Goal: Task Accomplishment & Management: Complete application form

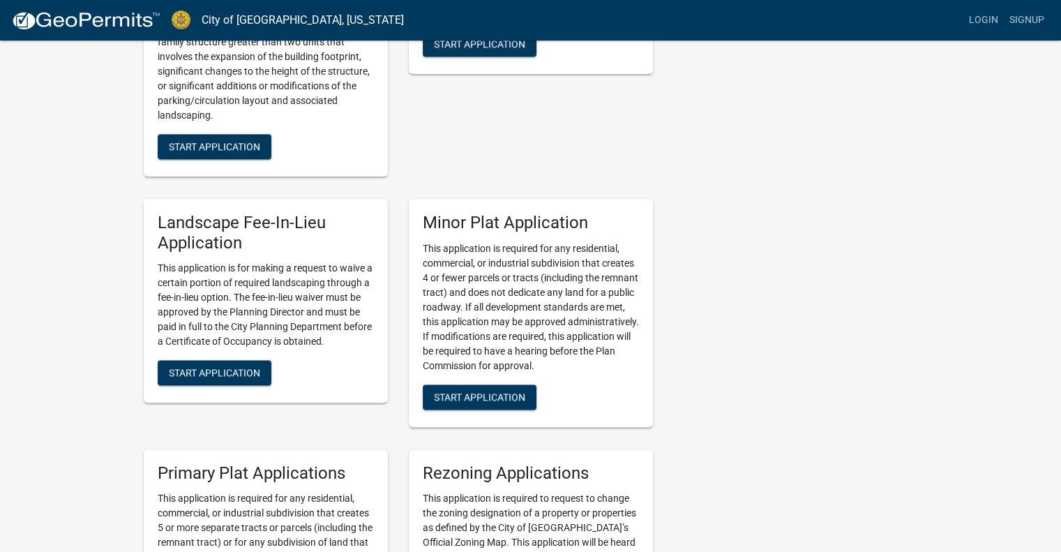
scroll to position [1675, 0]
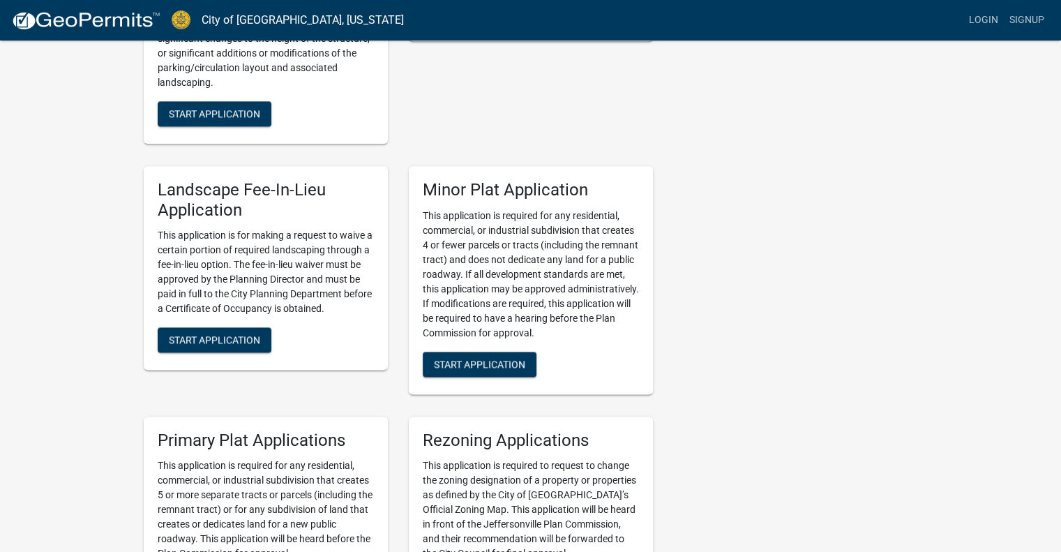
drag, startPoint x: 1061, startPoint y: 305, endPoint x: 1069, endPoint y: 413, distance: 108.5
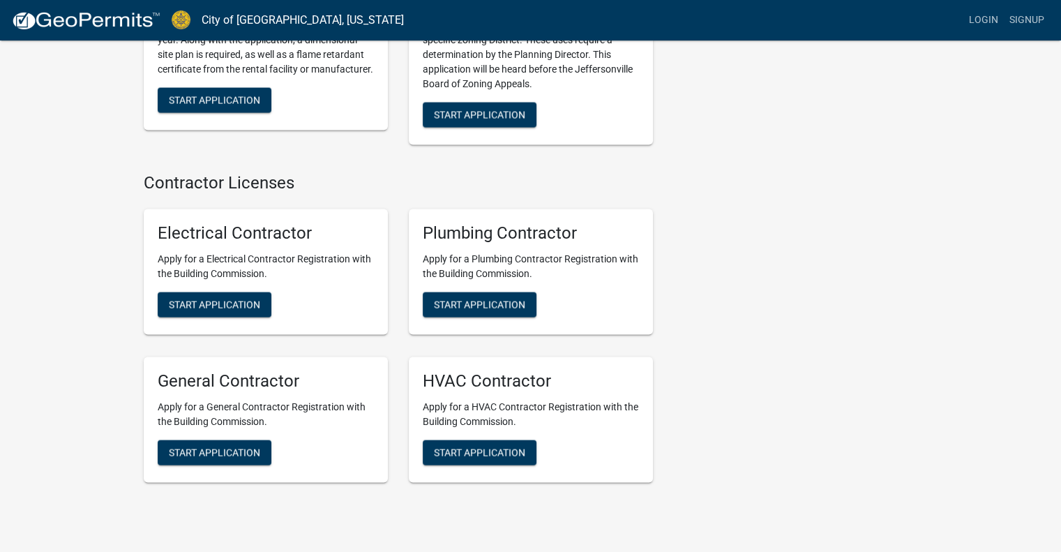
scroll to position [2844, 0]
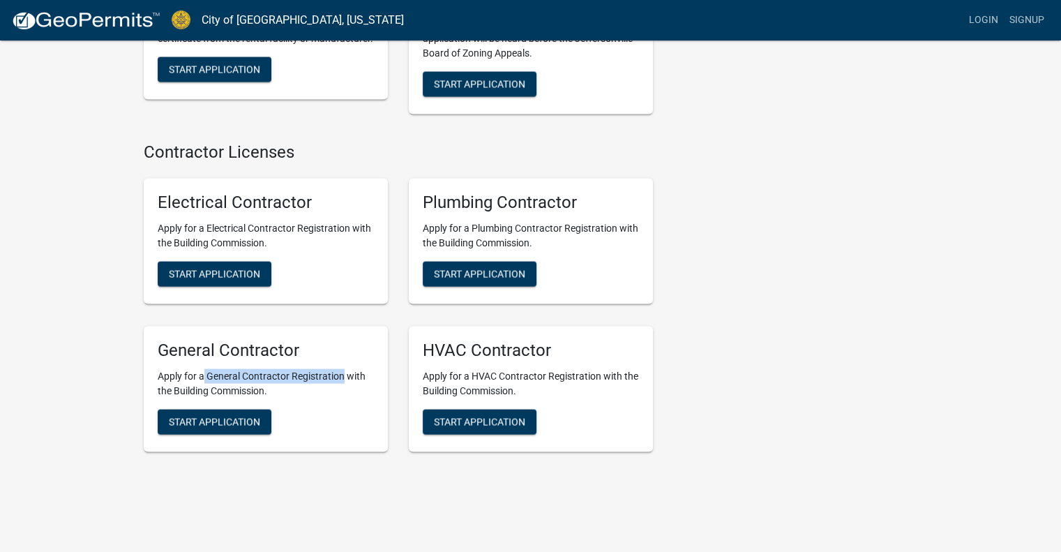
drag, startPoint x: 202, startPoint y: 346, endPoint x: 341, endPoint y: 357, distance: 138.6
click at [341, 357] on div "General Contractor Apply for a General Contractor Registration with the Buildin…" at bounding box center [266, 390] width 244 height 126
drag, startPoint x: 509, startPoint y: 208, endPoint x: 643, endPoint y: 211, distance: 134.0
click at [640, 211] on div "Plumbing Contractor Apply for a Plumbing Contractor Registration with the Build…" at bounding box center [531, 242] width 244 height 126
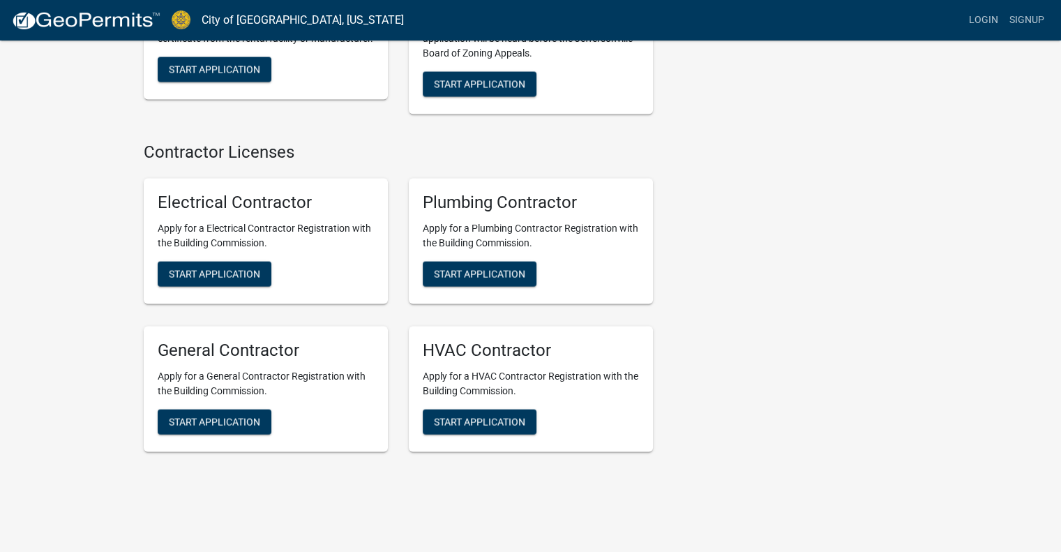
drag, startPoint x: 587, startPoint y: 348, endPoint x: 491, endPoint y: 341, distance: 95.9
click at [500, 343] on div "HVAC Contractor Apply for a HVAC Contractor Registration with the Building Comm…" at bounding box center [531, 390] width 244 height 126
drag, startPoint x: 349, startPoint y: 326, endPoint x: 256, endPoint y: 328, distance: 92.8
click at [260, 341] on h5 "General Contractor" at bounding box center [266, 351] width 216 height 20
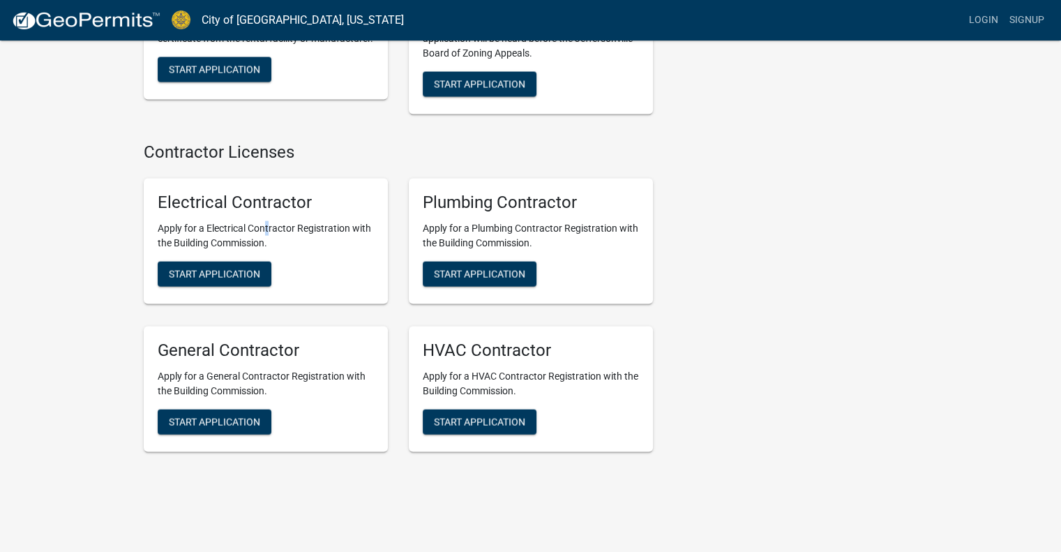
drag, startPoint x: 268, startPoint y: 206, endPoint x: 209, endPoint y: 194, distance: 59.8
click at [229, 200] on div "Electrical Contractor Apply for a Electrical Contractor Registration with the B…" at bounding box center [266, 242] width 244 height 126
click at [206, 262] on button "Start Application" at bounding box center [215, 274] width 114 height 25
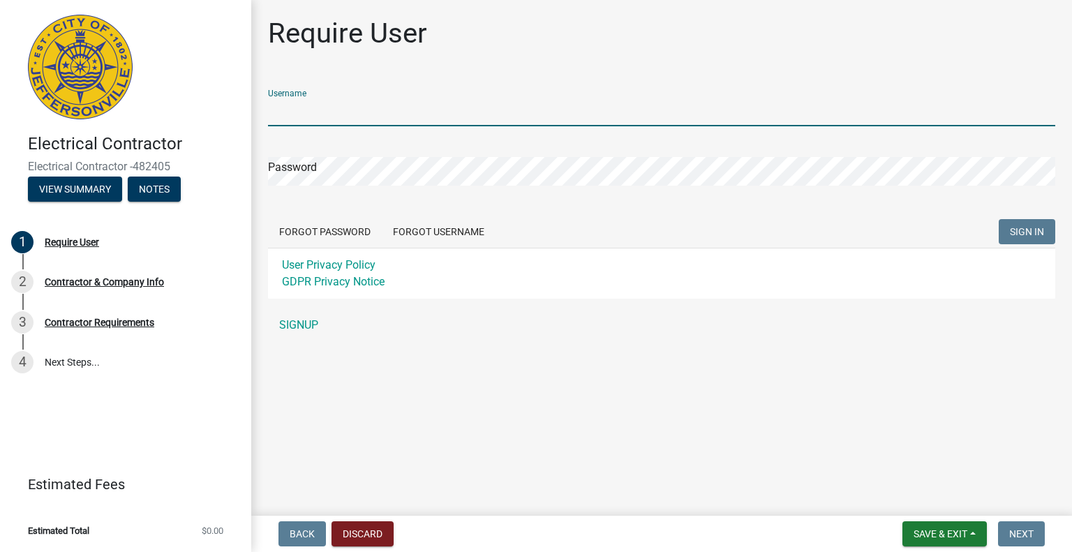
click at [357, 108] on input "Username" at bounding box center [661, 112] width 787 height 29
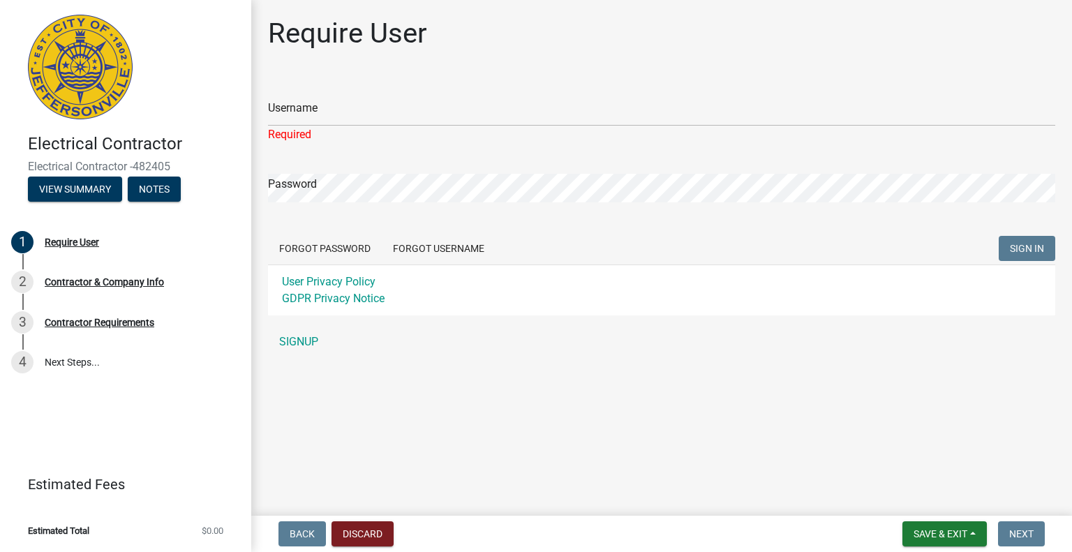
click at [511, 50] on div "Require User" at bounding box center [661, 39] width 787 height 45
click at [330, 161] on div "Password" at bounding box center [661, 178] width 787 height 48
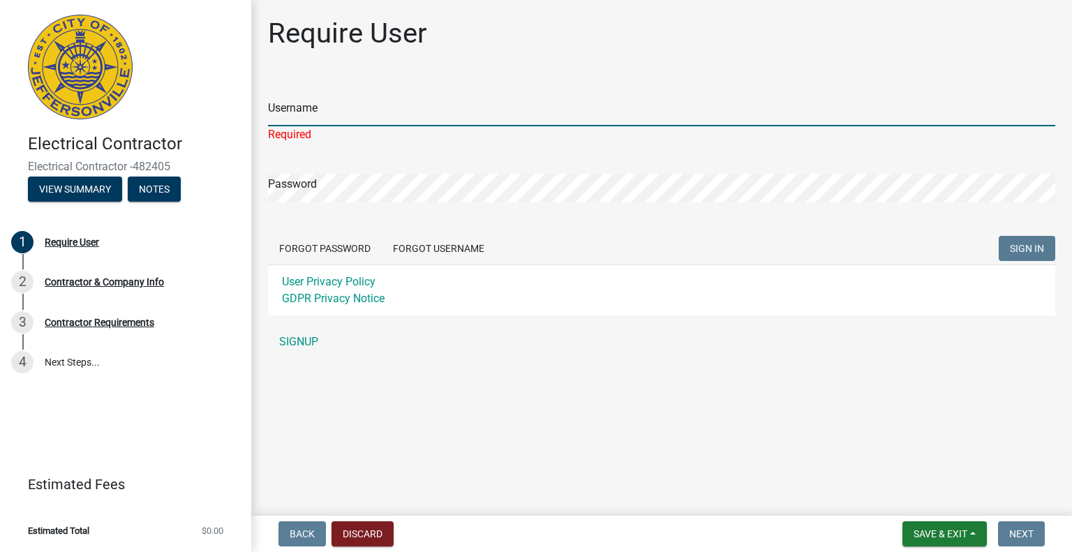
click at [346, 117] on input "Username" at bounding box center [661, 112] width 787 height 29
type input "d"
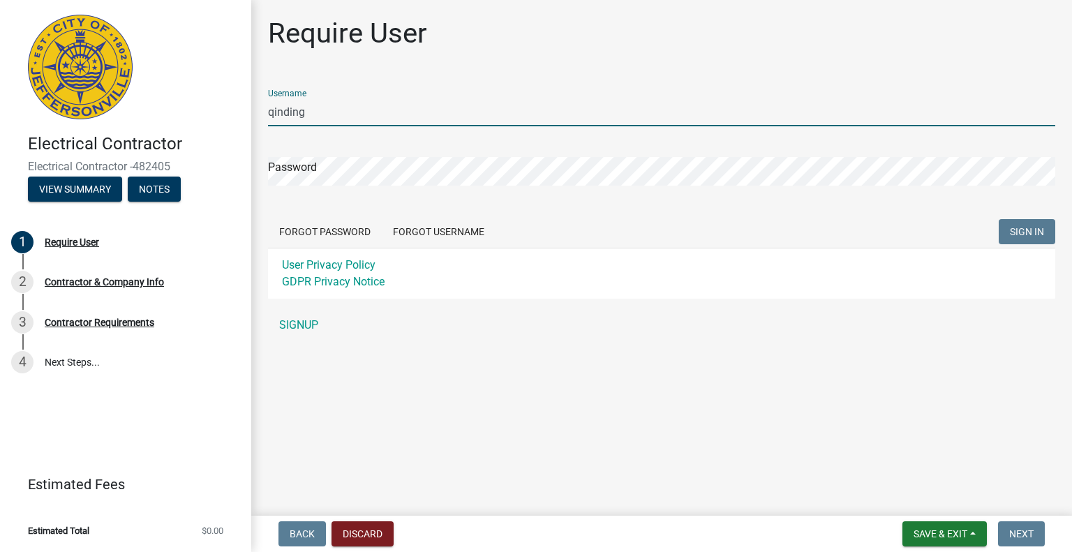
type input "qinding"
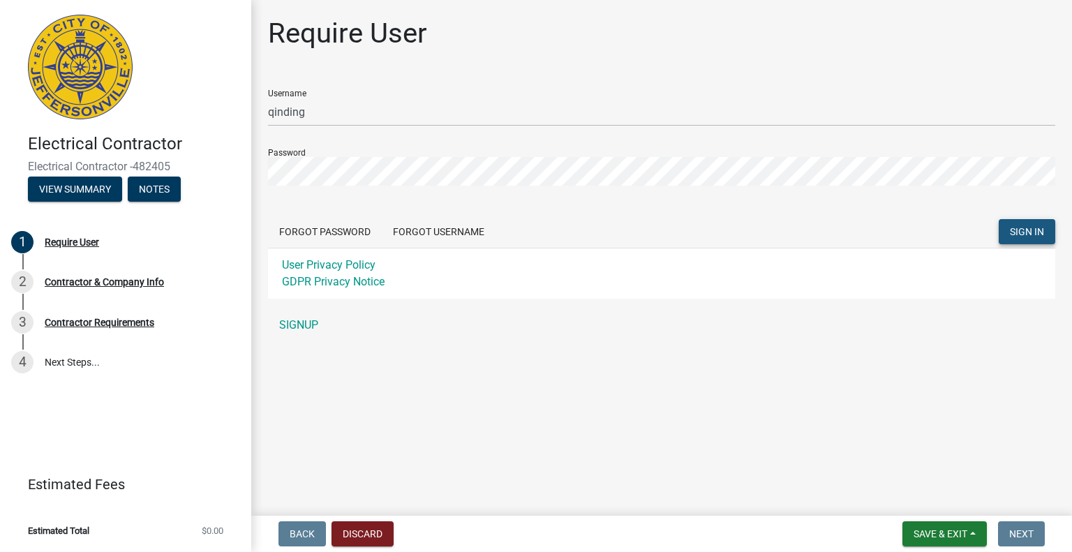
click at [1040, 226] on span "SIGN IN" at bounding box center [1027, 231] width 34 height 11
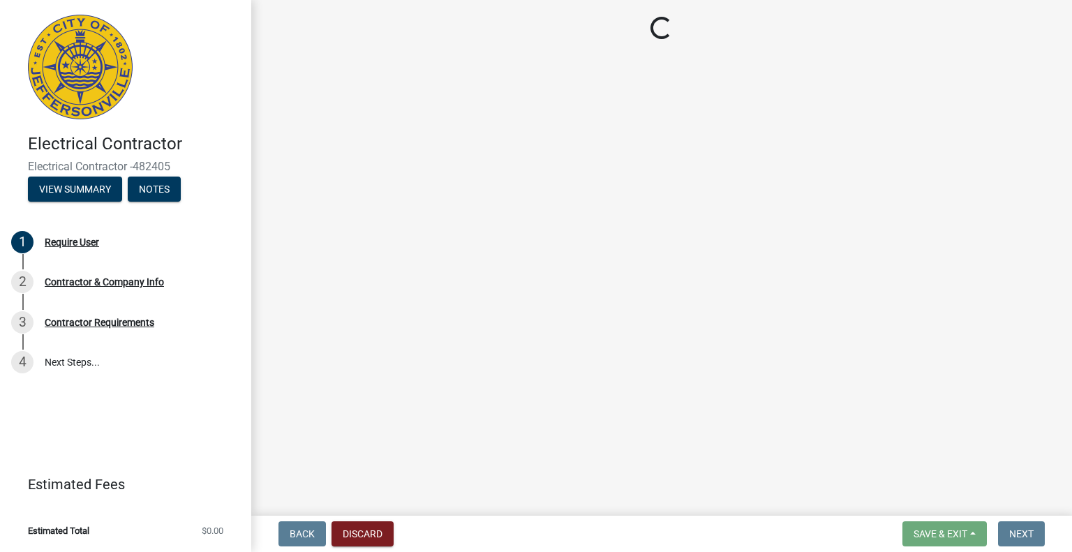
select select "CA"
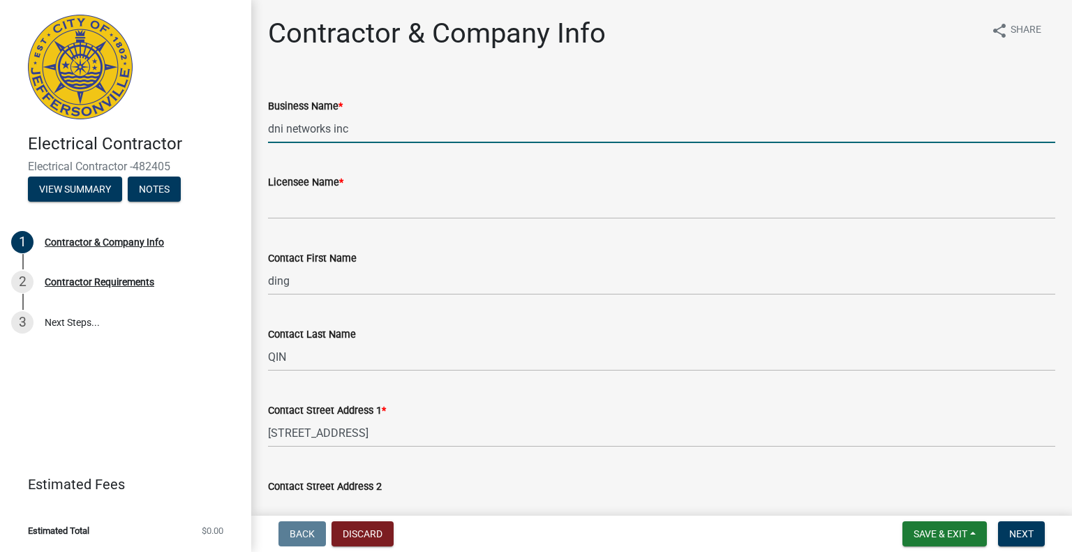
click at [368, 126] on input "dni networks inc" at bounding box center [661, 128] width 787 height 29
click at [569, 88] on div "Business Name * dni networks inc" at bounding box center [661, 110] width 787 height 65
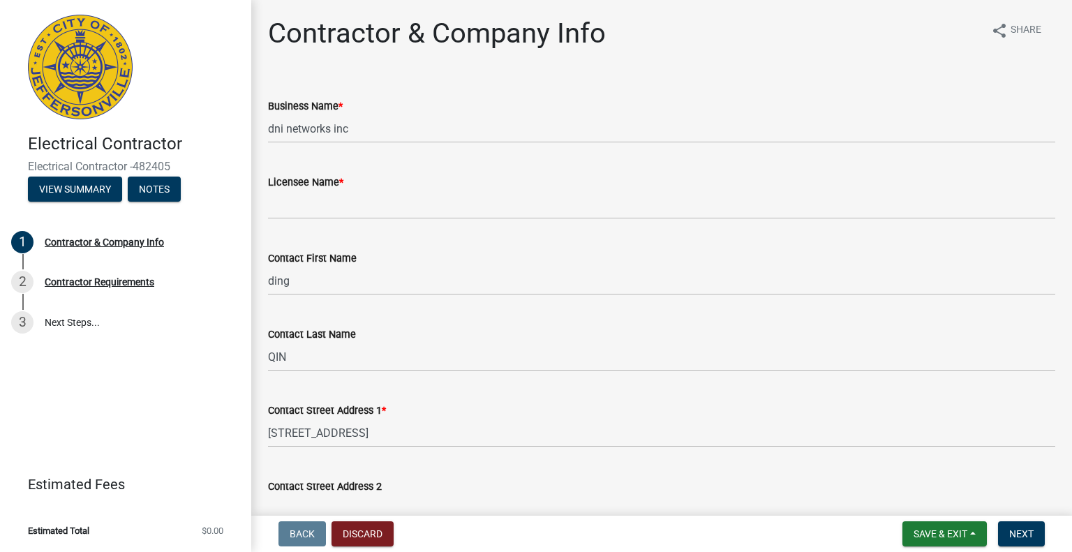
click at [399, 178] on div "Licensee Name *" at bounding box center [661, 182] width 787 height 17
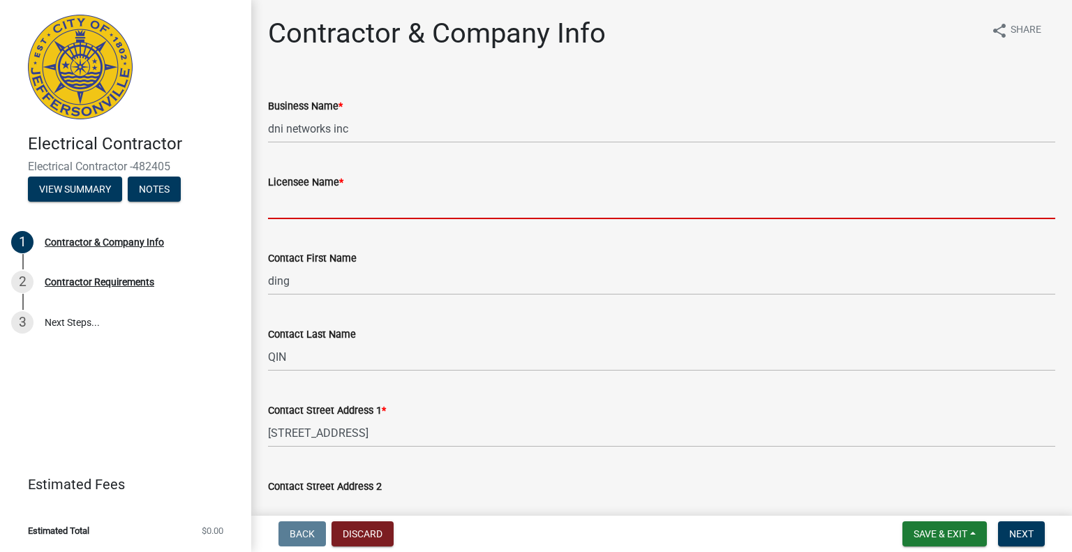
click at [384, 210] on input "Licensee Name *" at bounding box center [661, 205] width 787 height 29
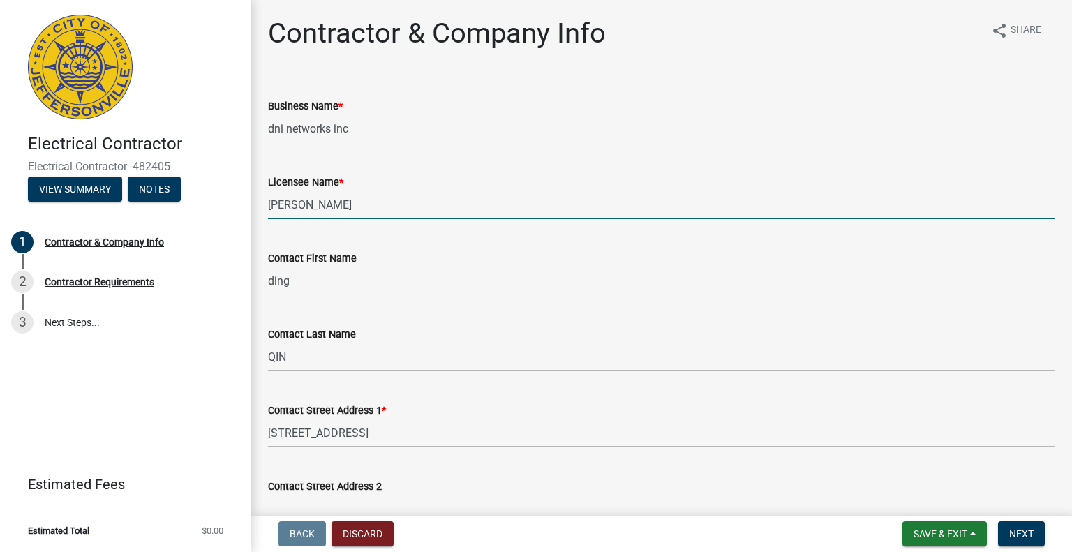
type input "[PERSON_NAME]"
click at [438, 251] on div "Contact First Name" at bounding box center [661, 258] width 787 height 17
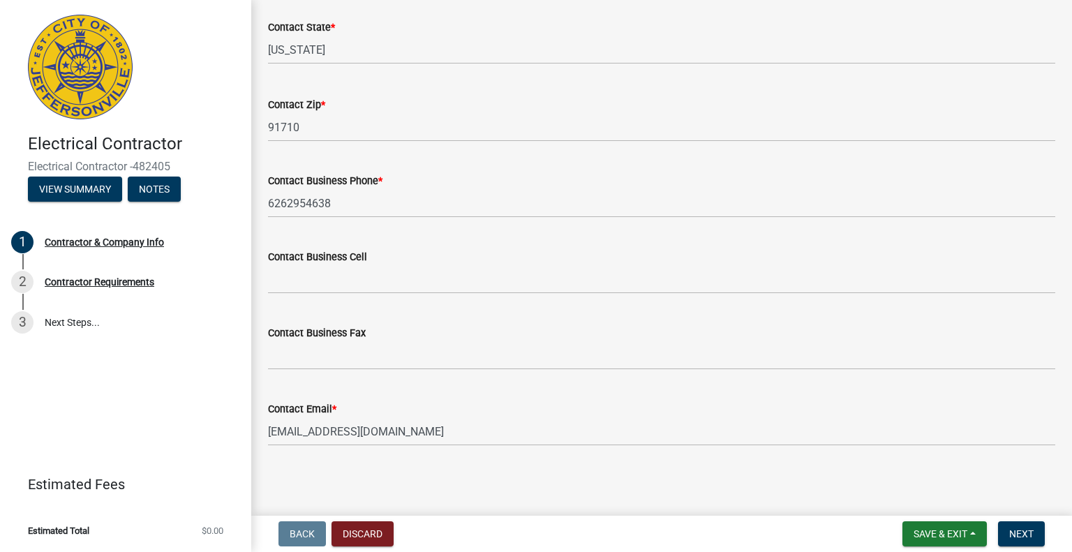
scroll to position [629, 0]
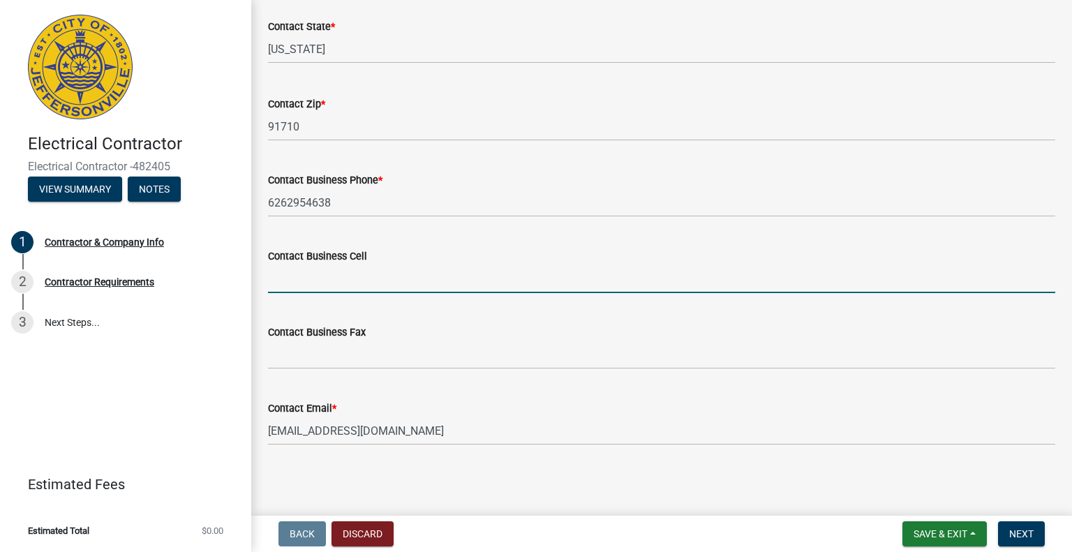
click at [329, 273] on input "Contact Business Cell" at bounding box center [661, 278] width 787 height 29
click at [1021, 525] on button "Next" at bounding box center [1021, 533] width 47 height 25
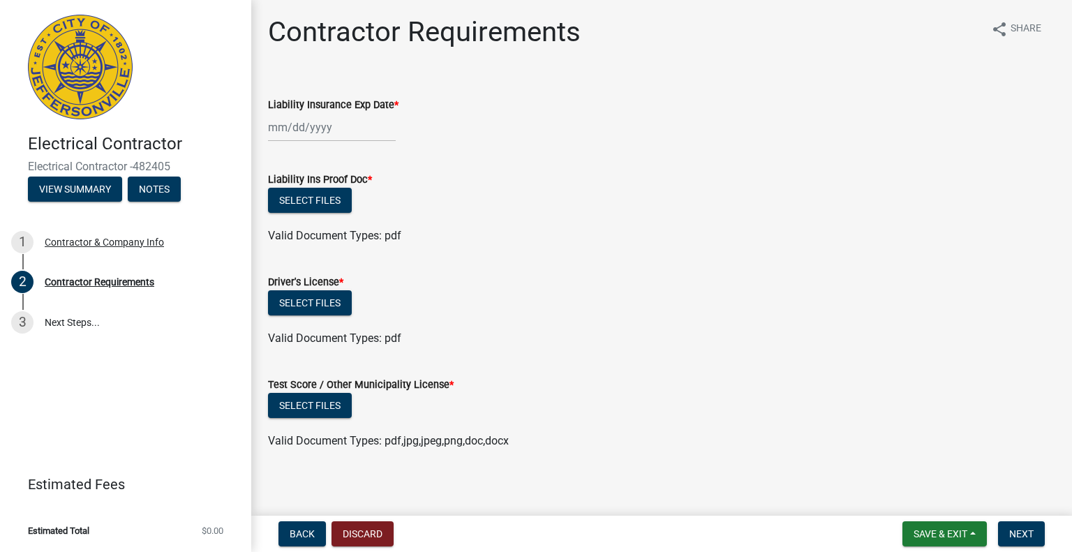
scroll to position [0, 0]
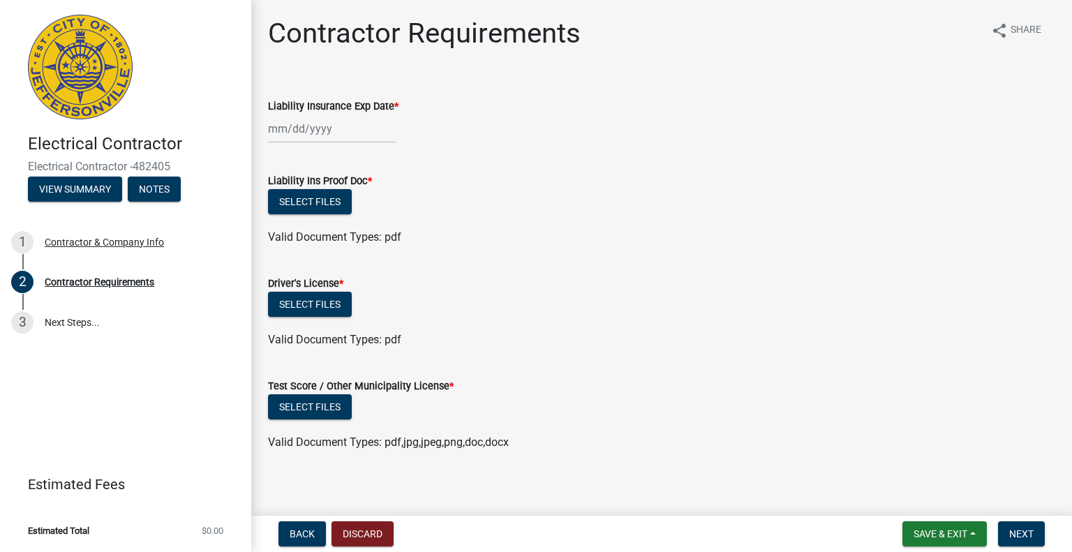
click at [933, 188] on div "Liability Ins Proof Doc *" at bounding box center [661, 180] width 787 height 17
click at [285, 133] on div at bounding box center [332, 128] width 128 height 29
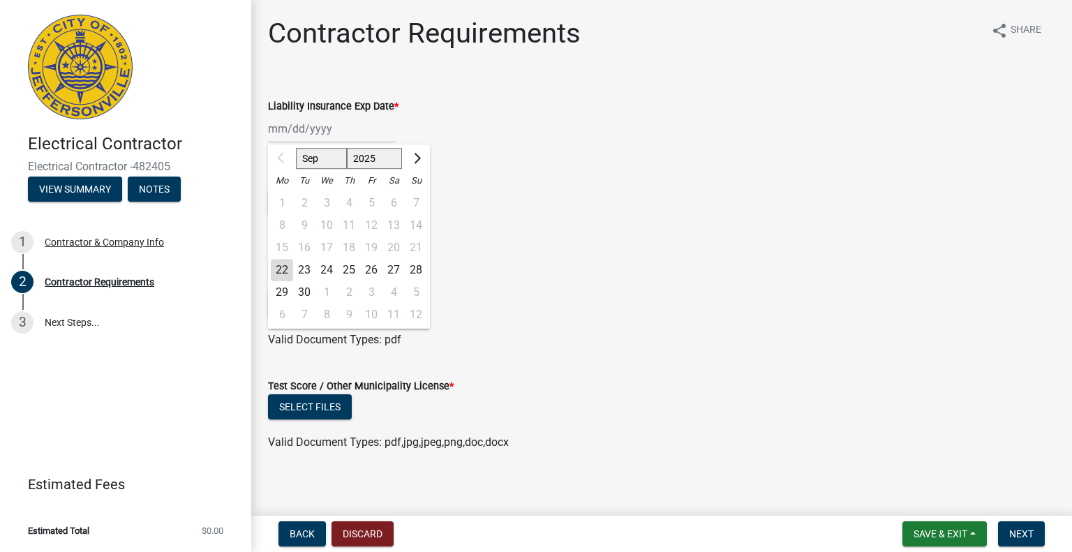
click at [318, 167] on select "Sep Oct Nov Dec" at bounding box center [321, 158] width 51 height 21
select select "10"
click at [296, 148] on select "Sep Oct Nov Dec" at bounding box center [321, 158] width 51 height 21
click at [285, 247] on div "13" at bounding box center [282, 248] width 22 height 22
type input "[DATE]"
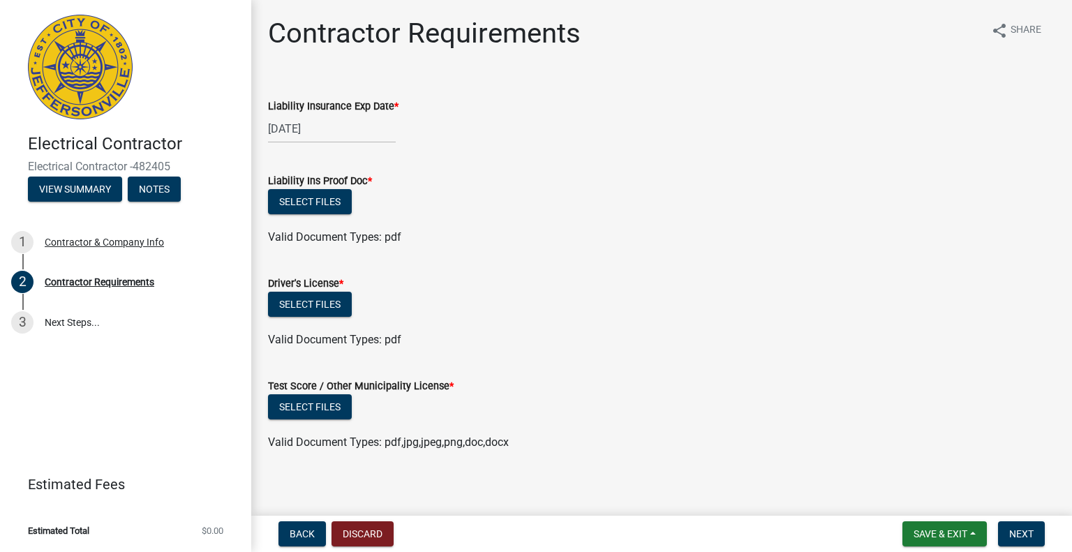
click at [507, 229] on div "Valid Document Types: pdf" at bounding box center [662, 237] width 808 height 17
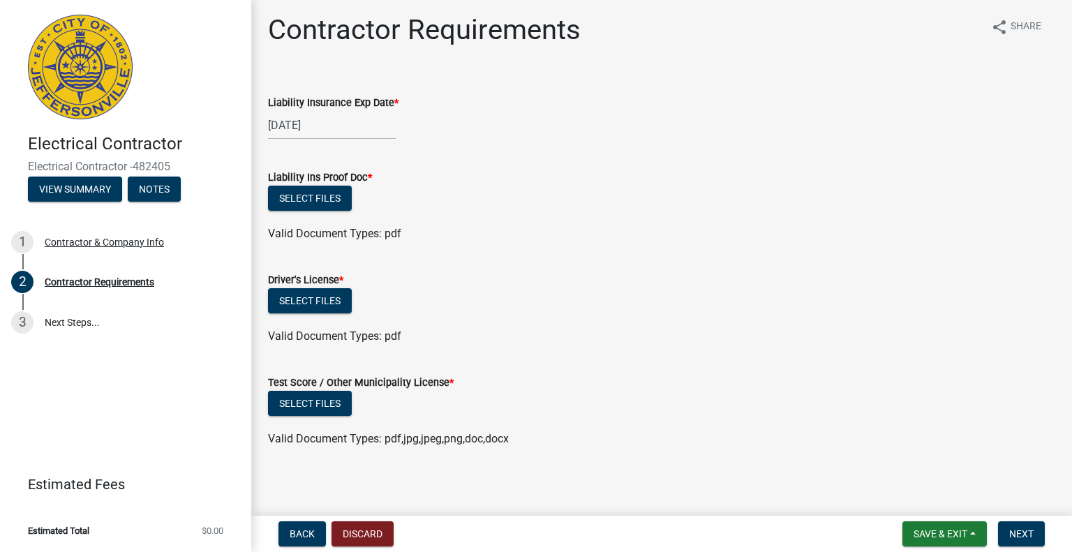
scroll to position [8, 0]
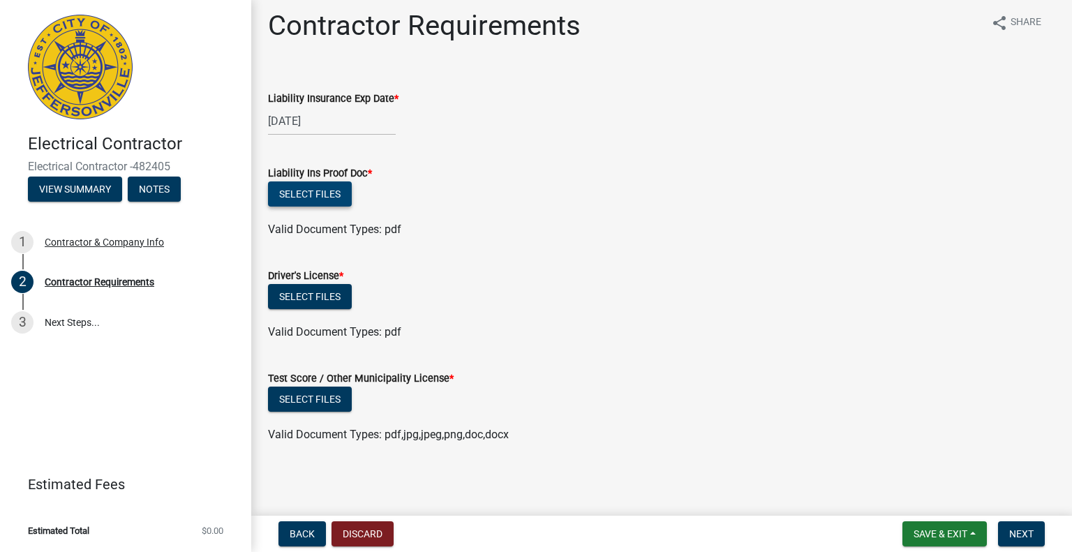
click at [335, 181] on button "Select files" at bounding box center [310, 193] width 84 height 25
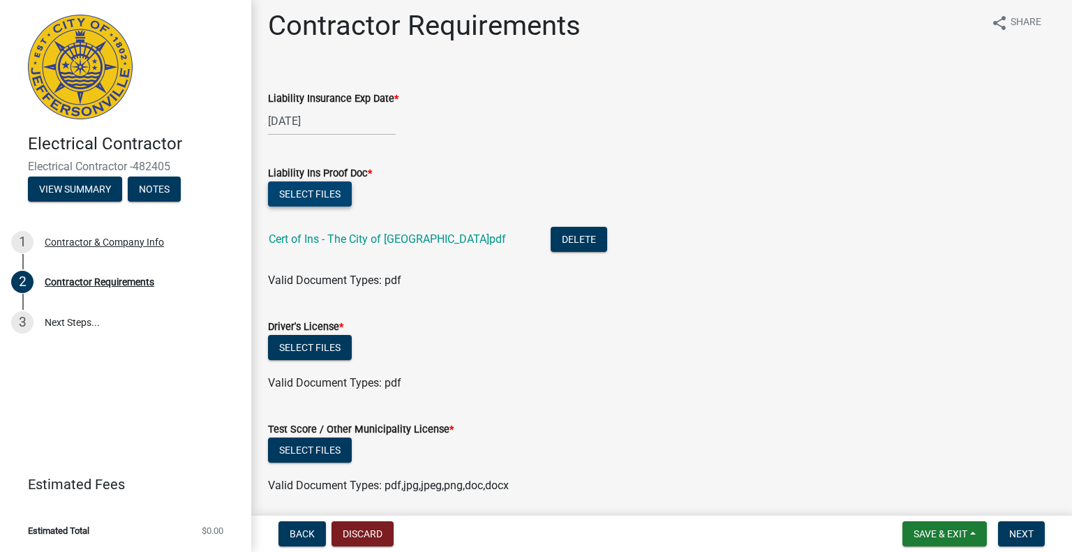
scroll to position [59, 0]
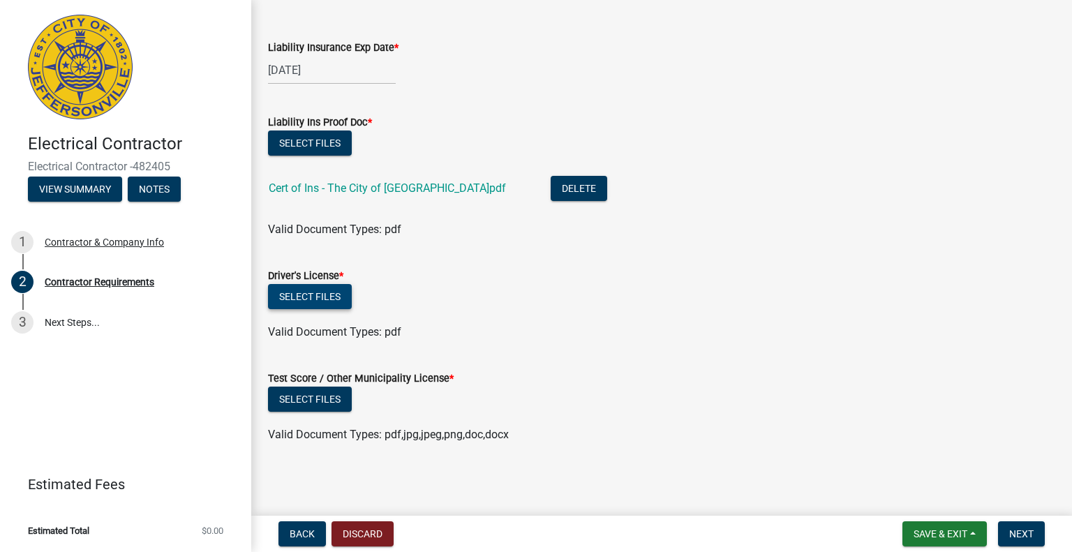
click at [322, 297] on button "Select files" at bounding box center [310, 296] width 84 height 25
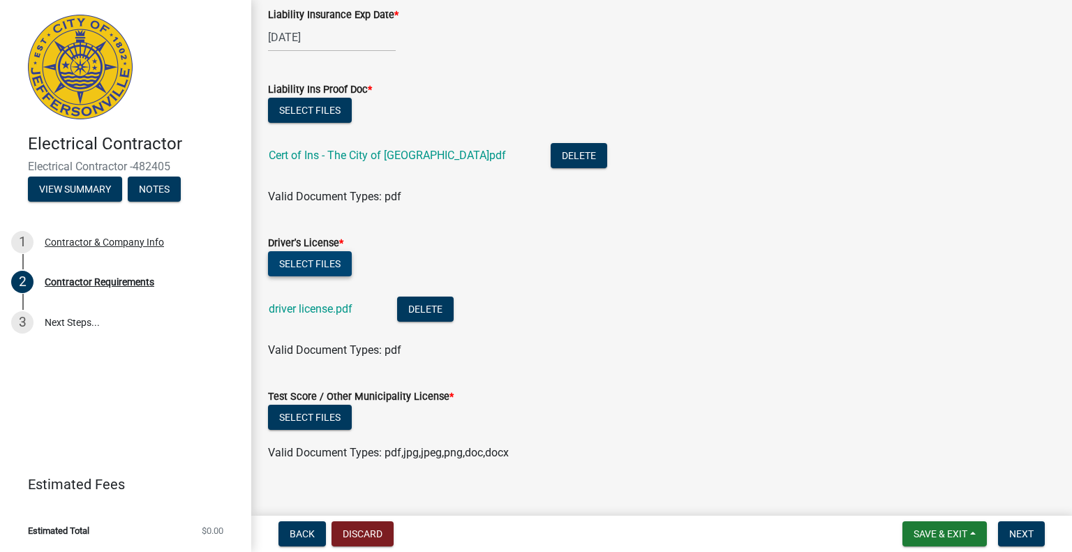
scroll to position [109, 0]
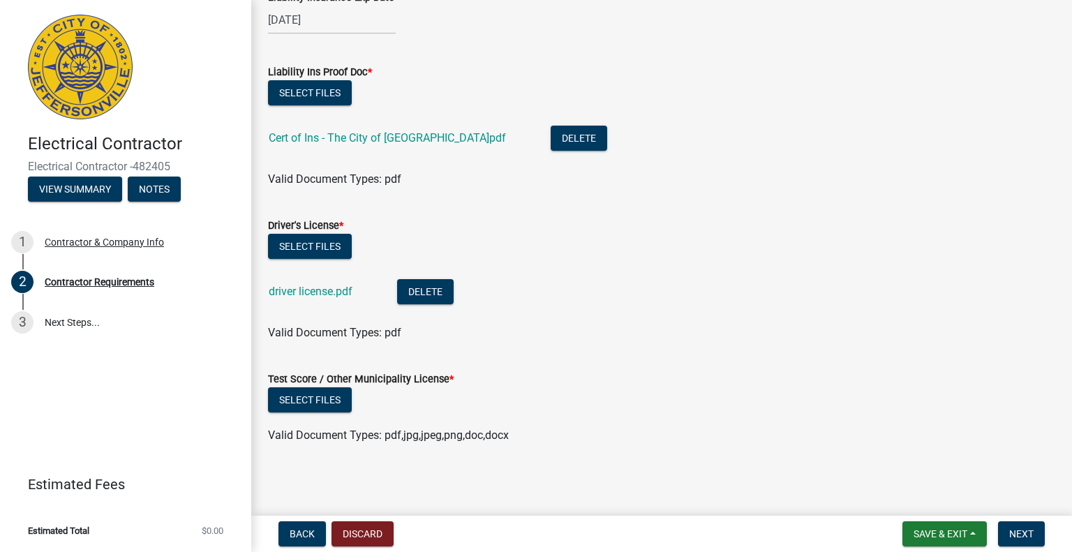
click at [567, 373] on div "Test Score / Other Municipality License *" at bounding box center [661, 379] width 787 height 17
click at [308, 396] on button "Select files" at bounding box center [310, 399] width 84 height 25
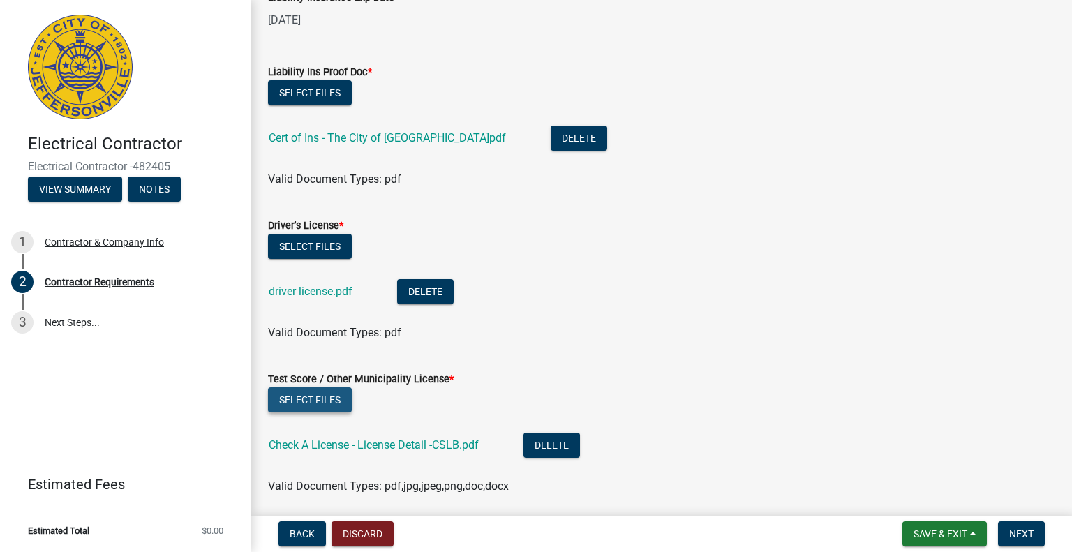
click at [324, 398] on button "Select files" at bounding box center [310, 399] width 84 height 25
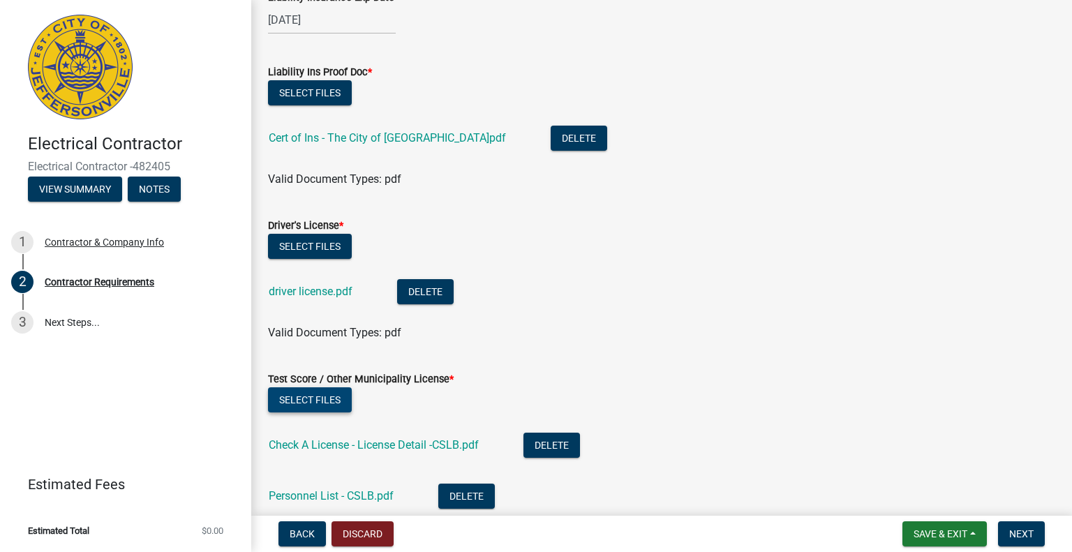
click at [304, 387] on button "Select files" at bounding box center [310, 399] width 84 height 25
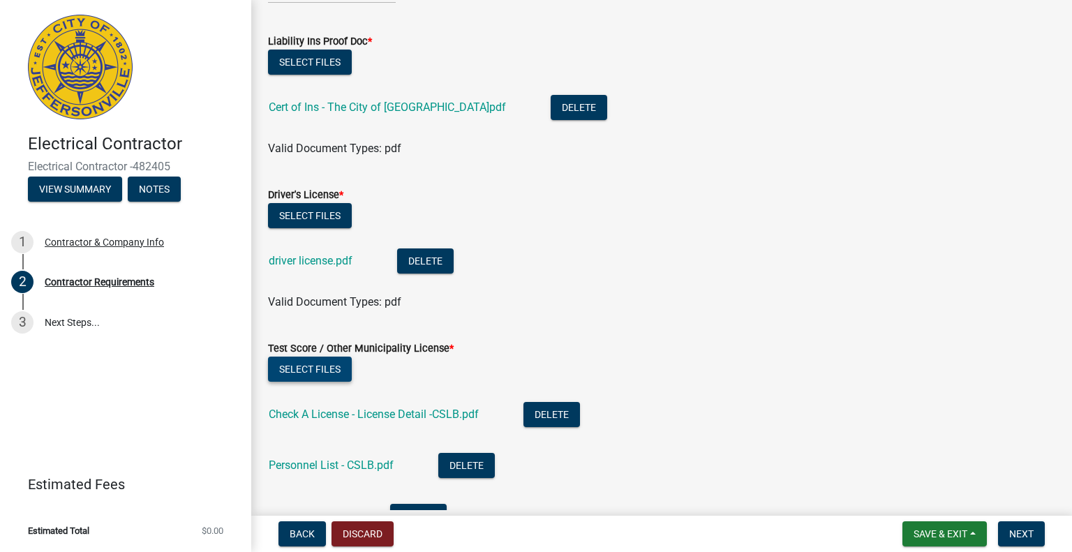
scroll to position [262, 0]
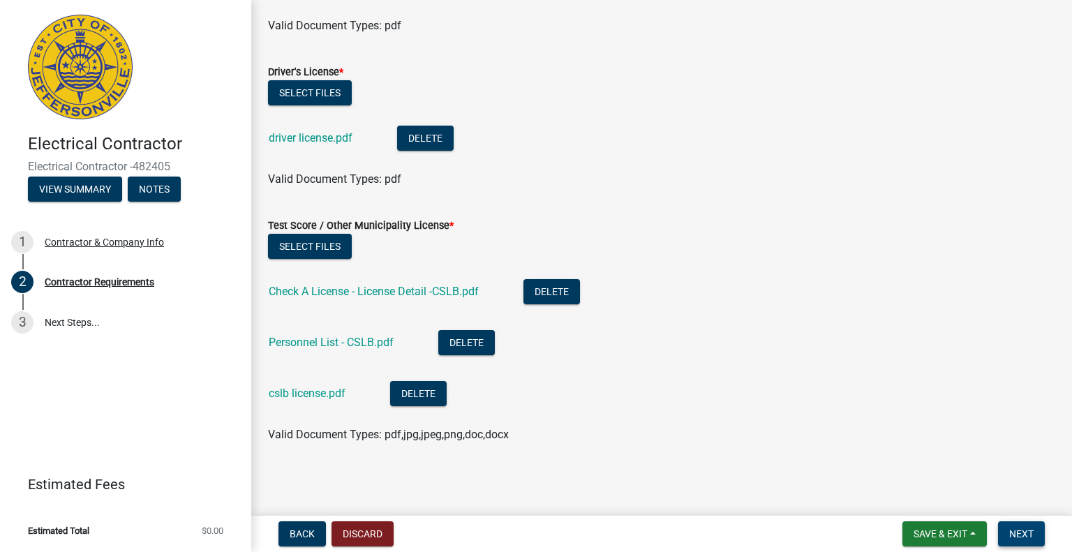
click at [1012, 530] on span "Next" at bounding box center [1021, 533] width 24 height 11
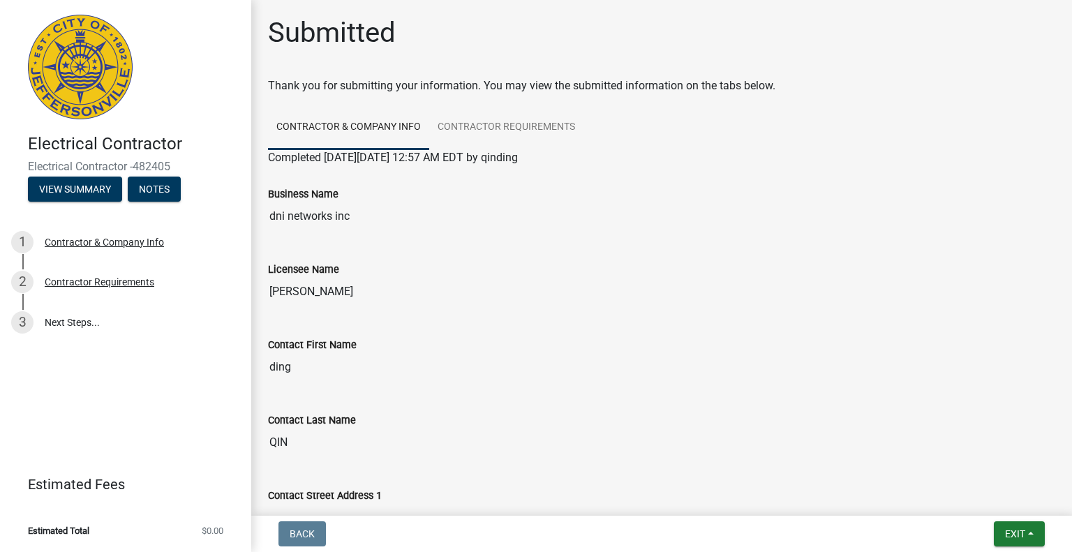
scroll to position [0, 0]
click at [1032, 539] on button "Exit" at bounding box center [1019, 533] width 51 height 25
click at [958, 457] on button "Save" at bounding box center [990, 463] width 112 height 33
click at [121, 244] on div "Contractor & Company Info" at bounding box center [104, 242] width 119 height 10
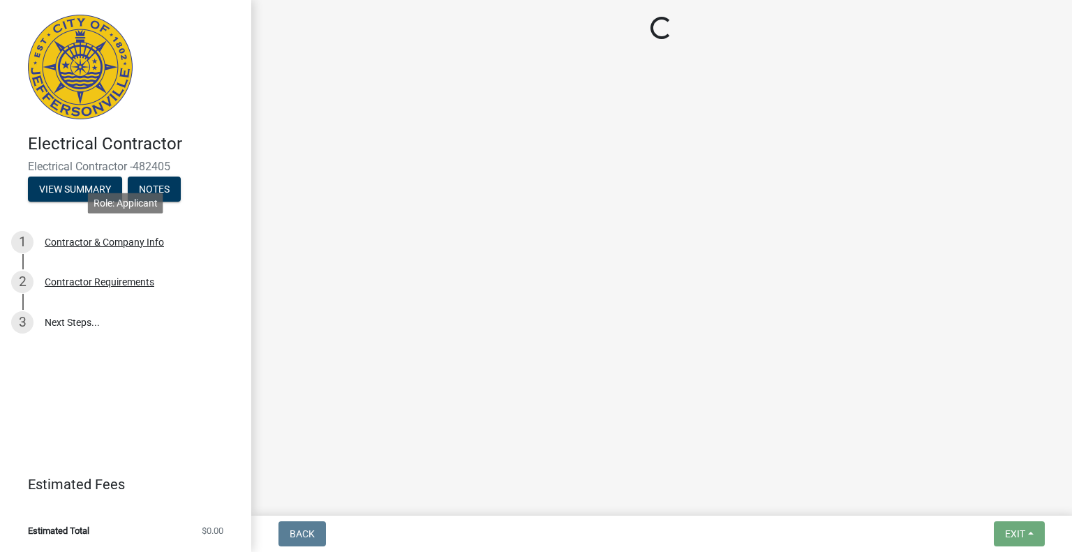
select select "CA"
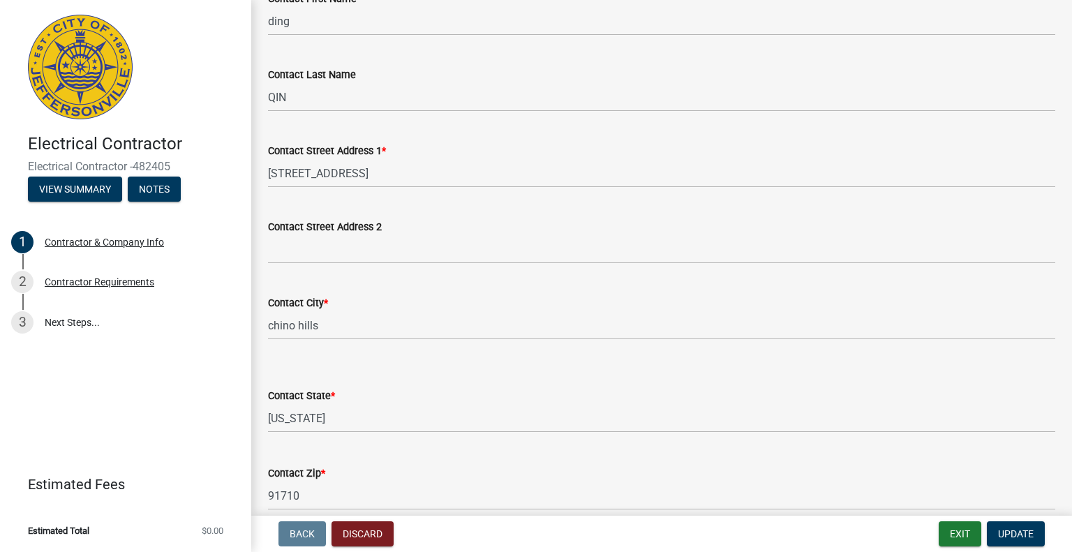
scroll to position [349, 0]
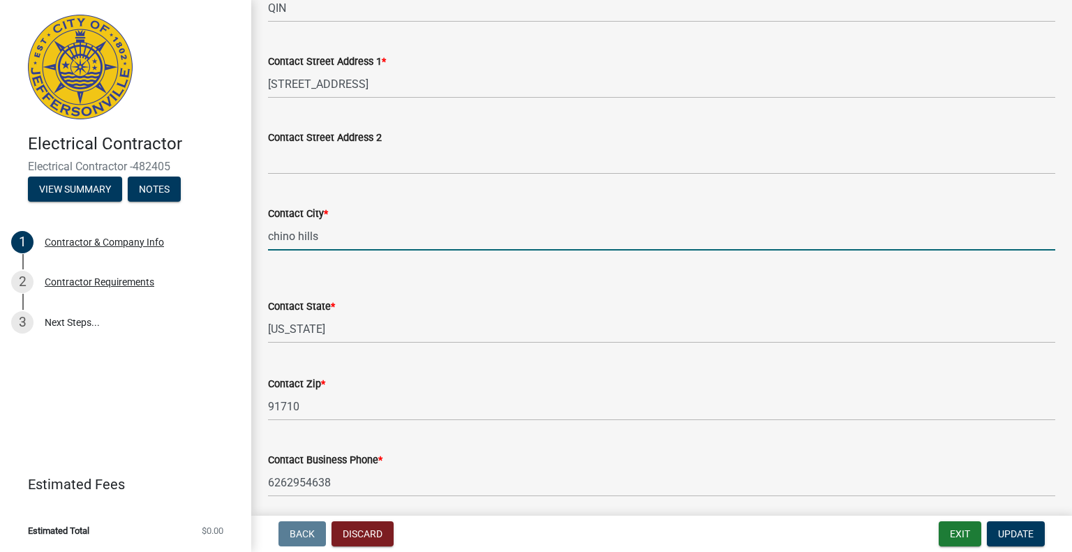
click at [320, 240] on input "chino hills" at bounding box center [661, 236] width 787 height 29
type input "chino"
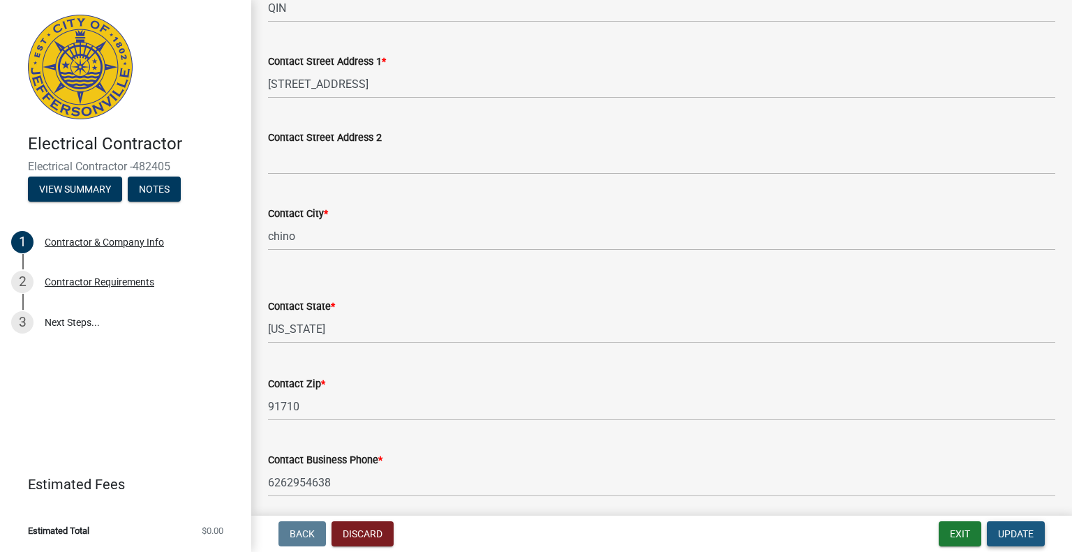
click at [1013, 537] on span "Update" at bounding box center [1016, 533] width 36 height 11
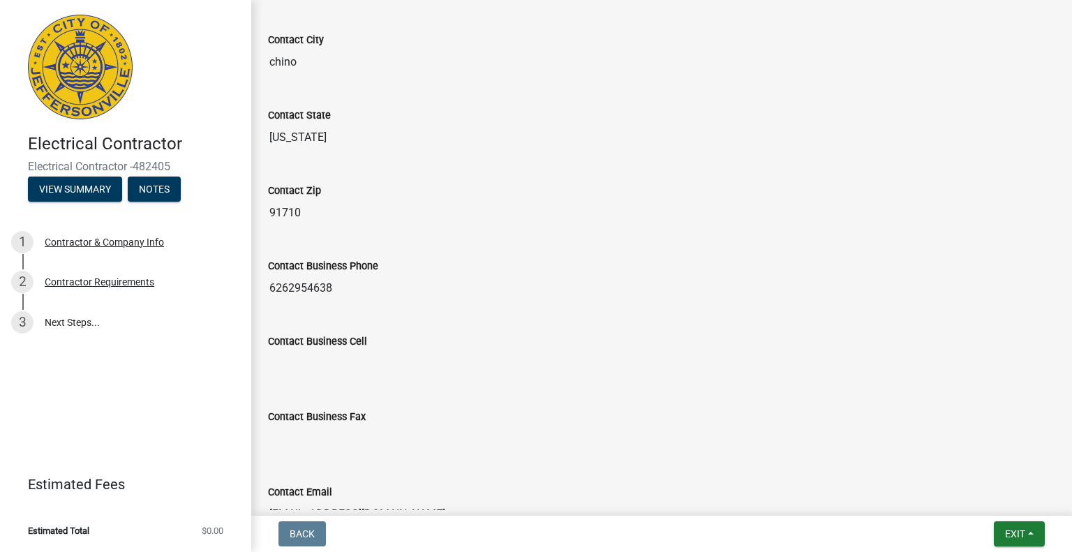
scroll to position [703, 0]
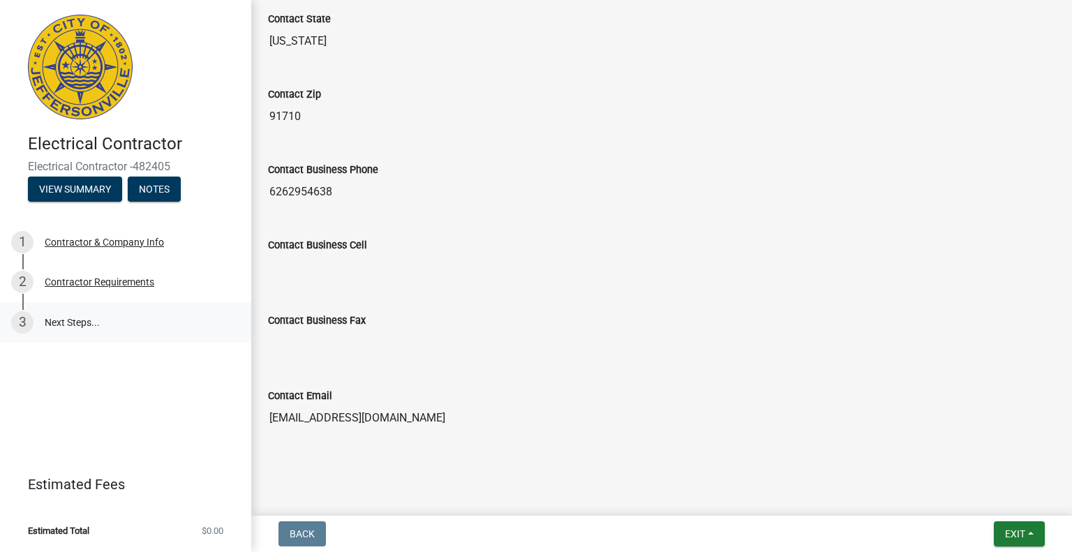
click at [75, 327] on link "3 Next Steps..." at bounding box center [125, 322] width 251 height 40
click at [142, 287] on div "Contractor Requirements" at bounding box center [100, 282] width 110 height 10
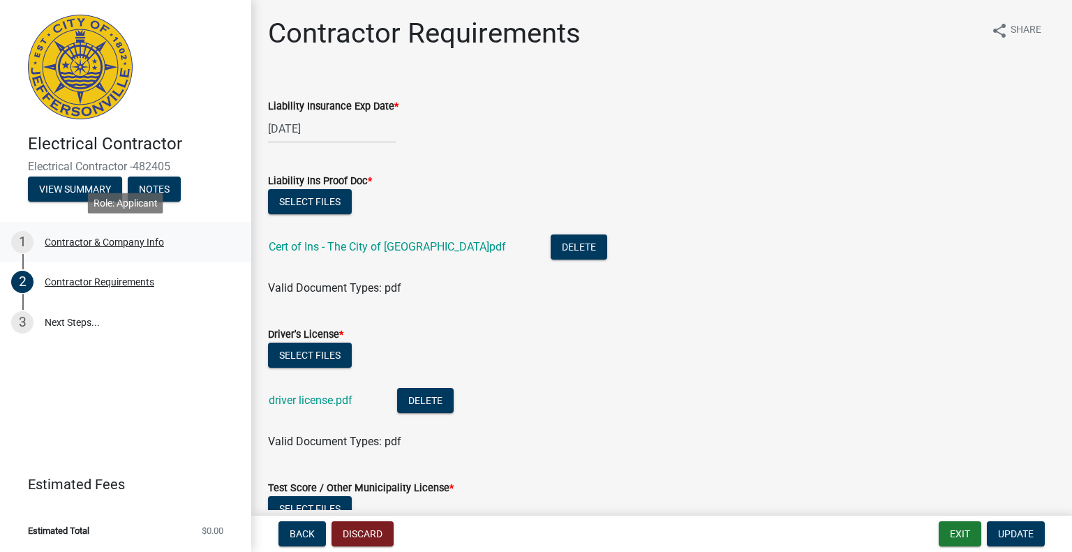
click at [63, 235] on div "1 Contractor & Company Info" at bounding box center [120, 242] width 218 height 22
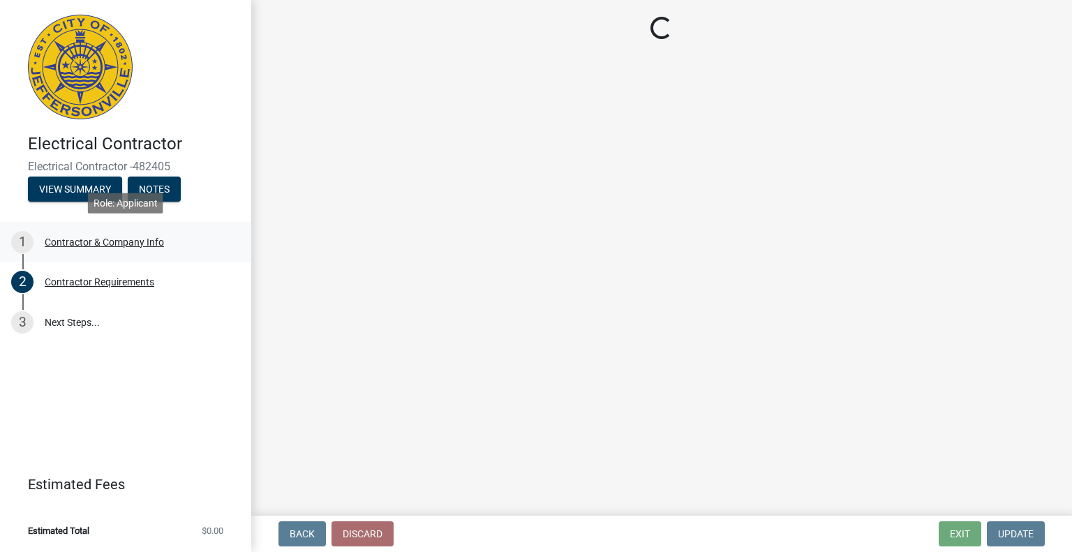
select select "CA"
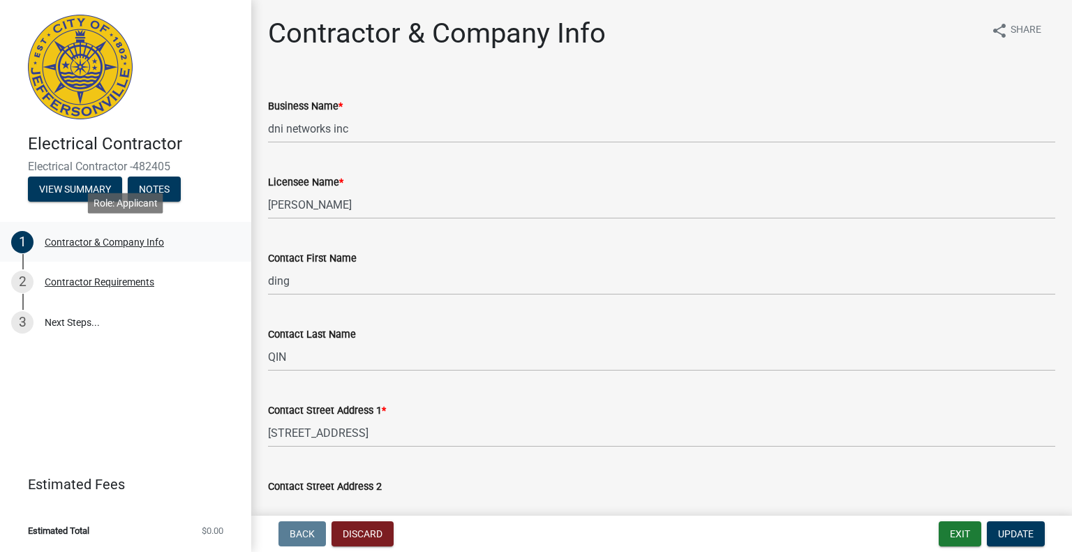
click at [61, 260] on link "1 Contractor & Company Info" at bounding box center [125, 242] width 251 height 40
click at [66, 277] on div "Contractor Requirements" at bounding box center [100, 282] width 110 height 10
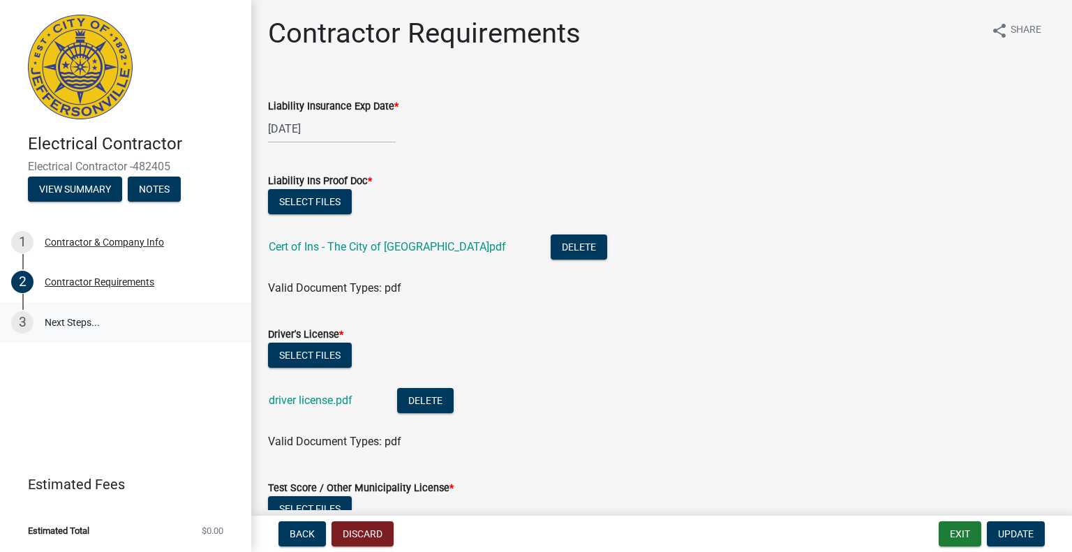
click at [70, 306] on link "3 Next Steps..." at bounding box center [125, 322] width 251 height 40
